Goal: Task Accomplishment & Management: Manage account settings

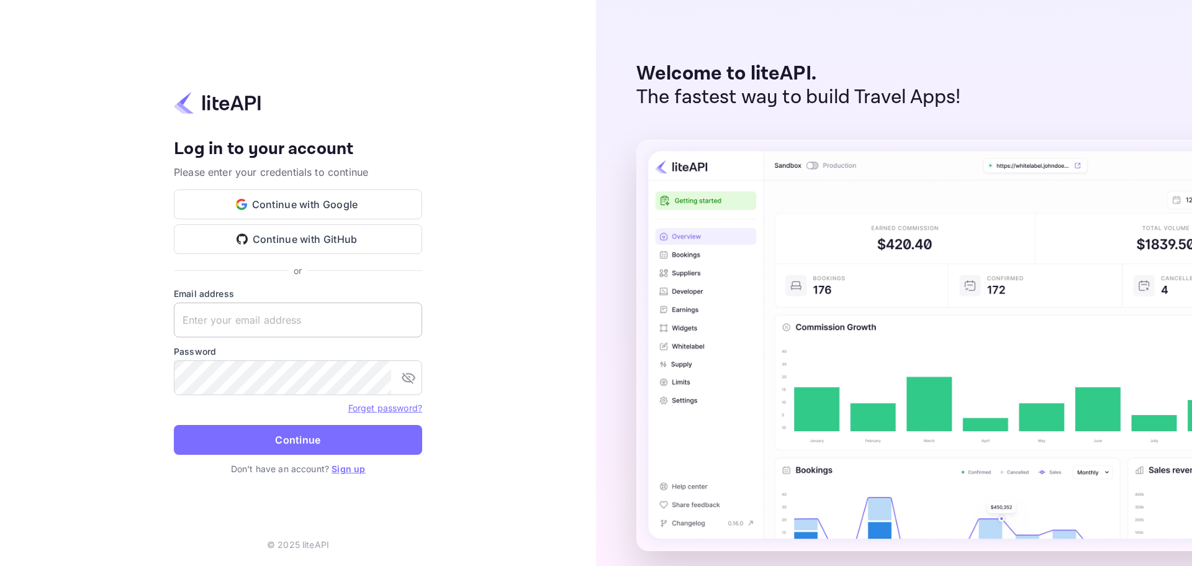
click at [255, 316] on div "Email address ​" at bounding box center [298, 312] width 248 height 50
click at [255, 317] on input "text" at bounding box center [298, 319] width 248 height 35
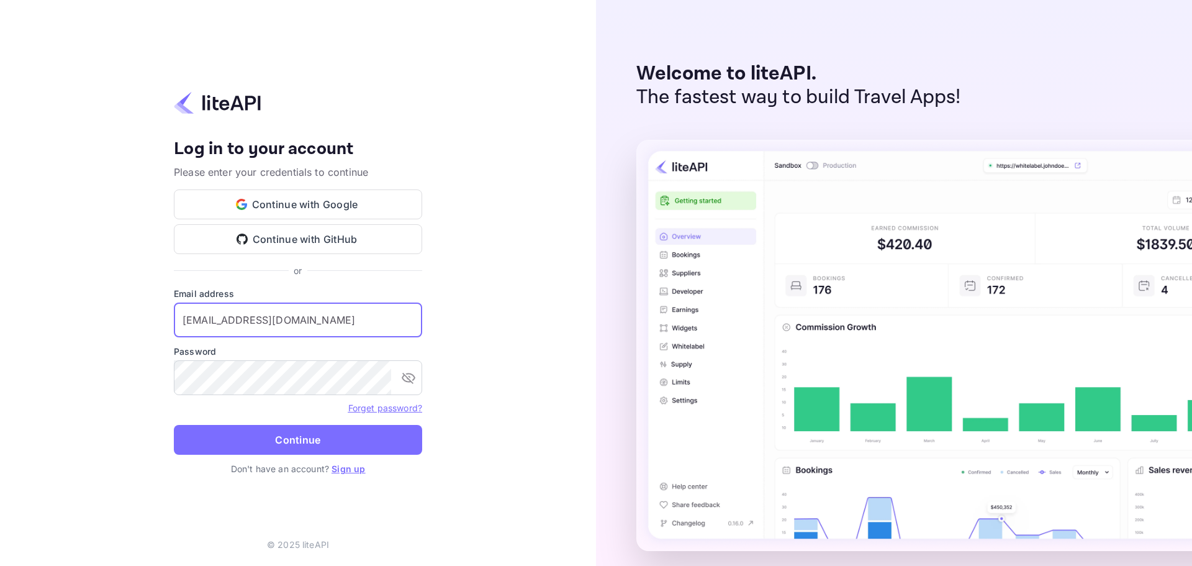
type input "services@withjoy.com"
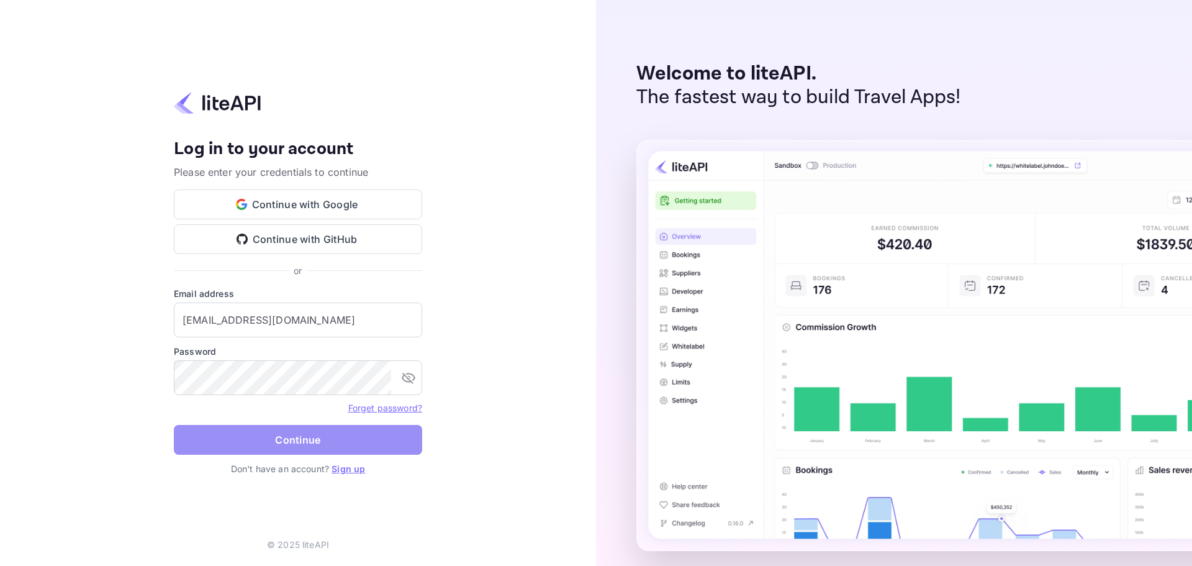
click at [299, 450] on button "Continue" at bounding box center [298, 440] width 248 height 30
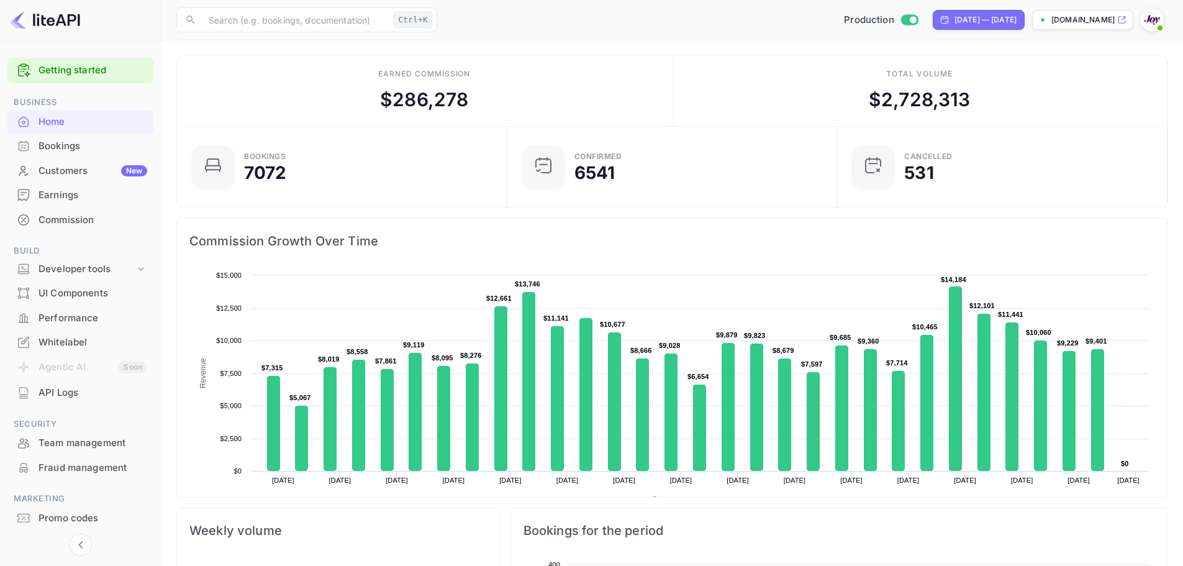
drag, startPoint x: 101, startPoint y: 141, endPoint x: 211, endPoint y: 1, distance: 178.3
click at [101, 141] on div "Bookings" at bounding box center [93, 146] width 109 height 14
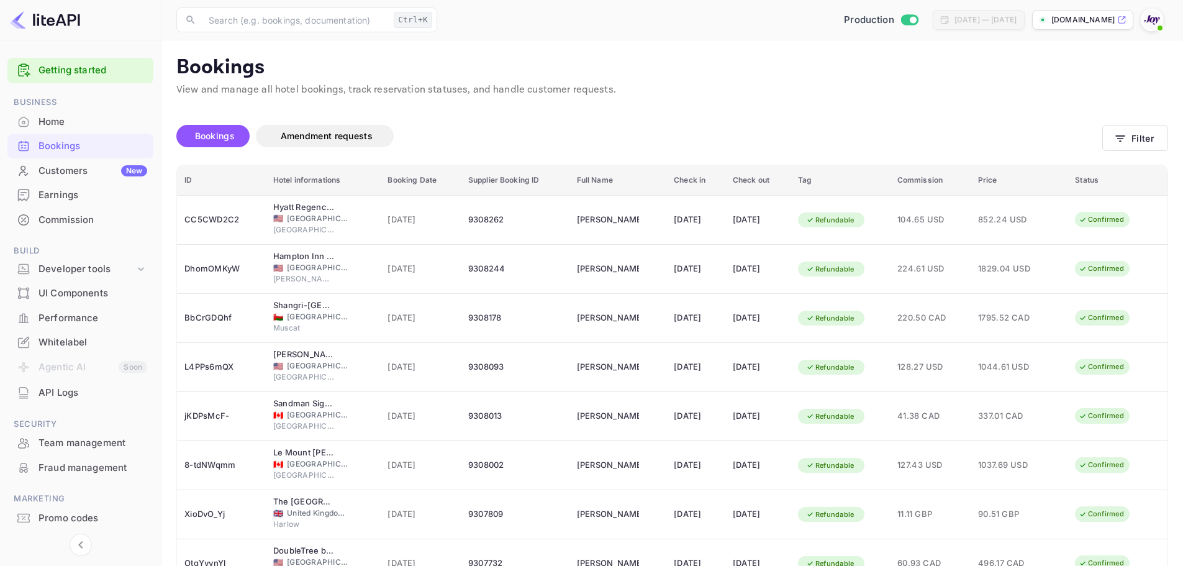
click at [75, 145] on div "Bookings" at bounding box center [93, 146] width 109 height 14
